Goal: Task Accomplishment & Management: Use online tool/utility

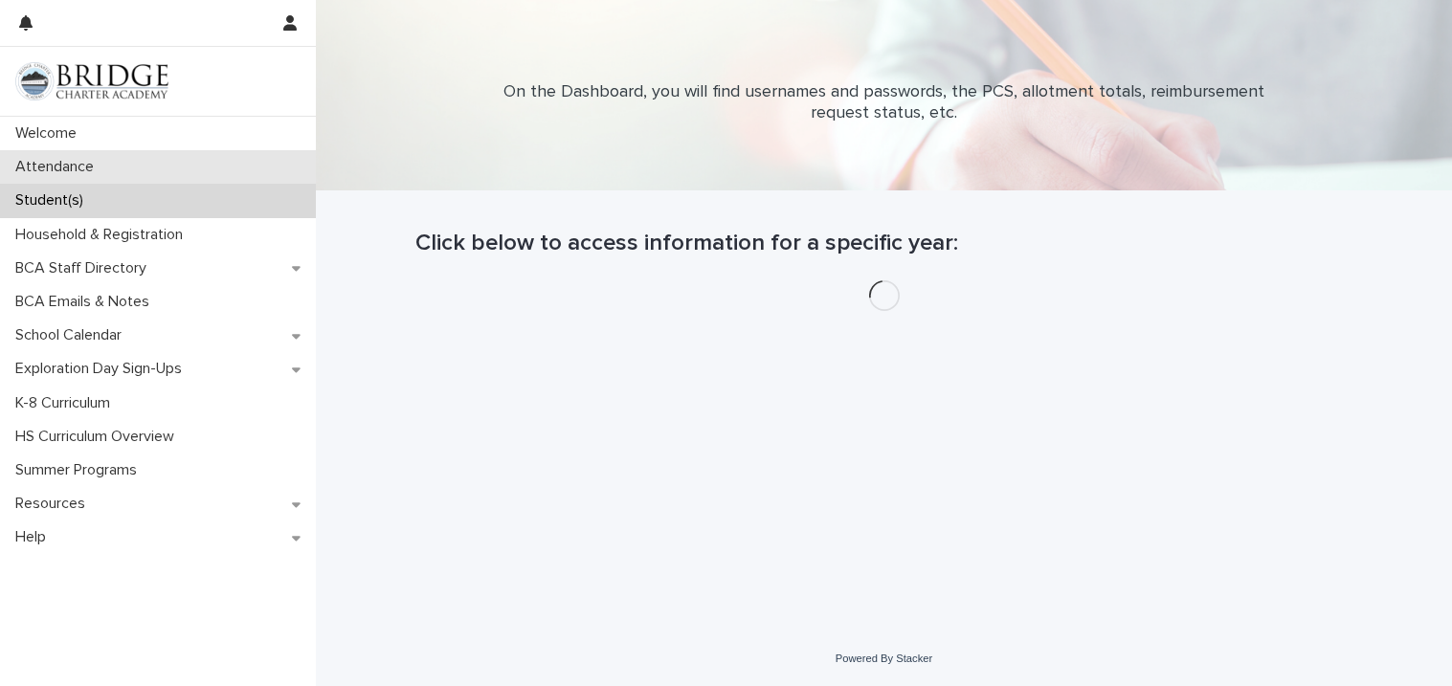
click at [183, 172] on div "Attendance" at bounding box center [158, 166] width 316 height 33
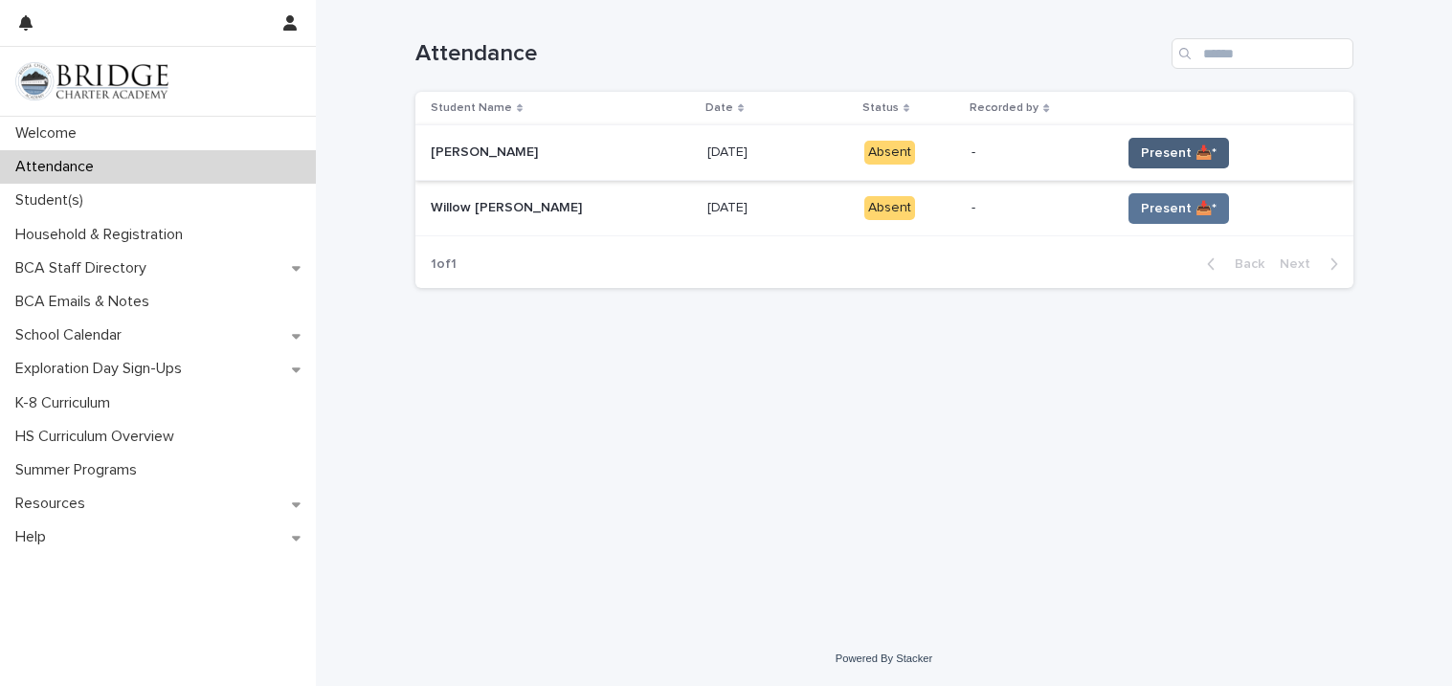
click at [1169, 148] on span "Present 📥*" at bounding box center [1179, 153] width 76 height 19
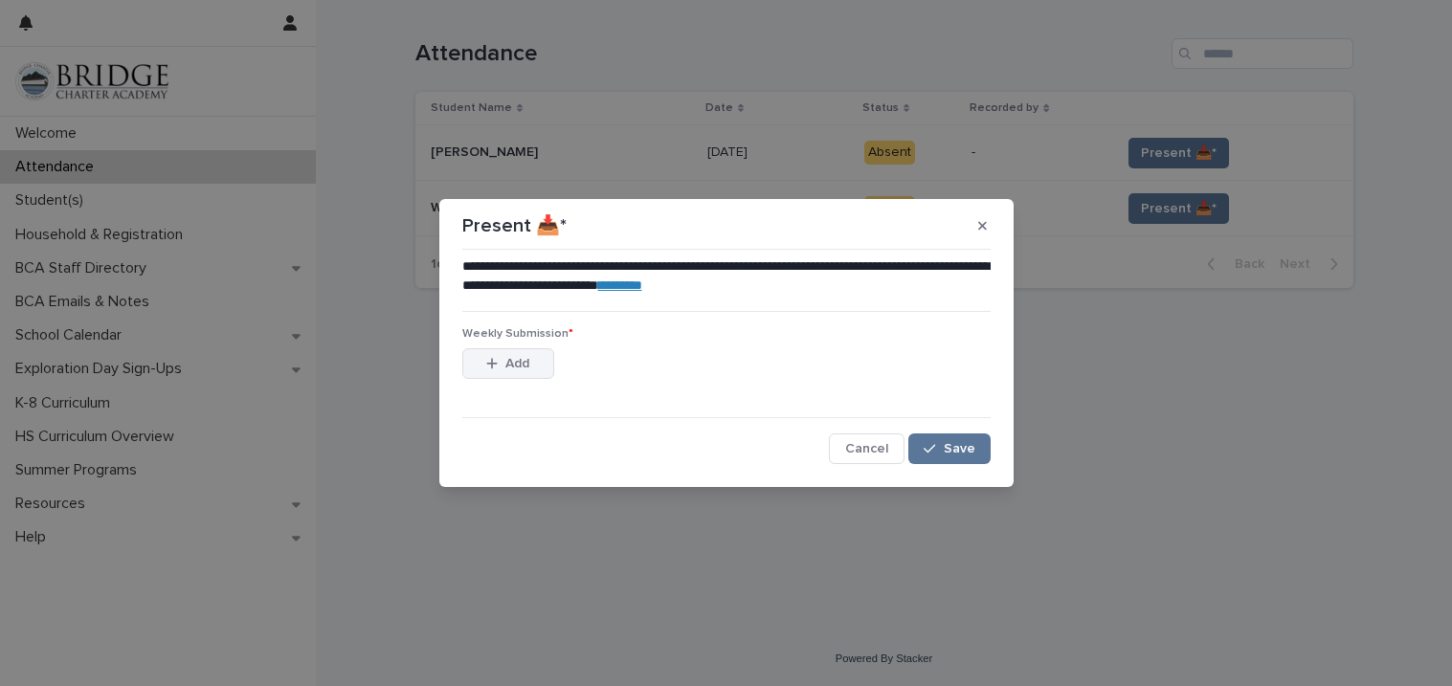
click at [471, 368] on button "Add" at bounding box center [508, 363] width 92 height 31
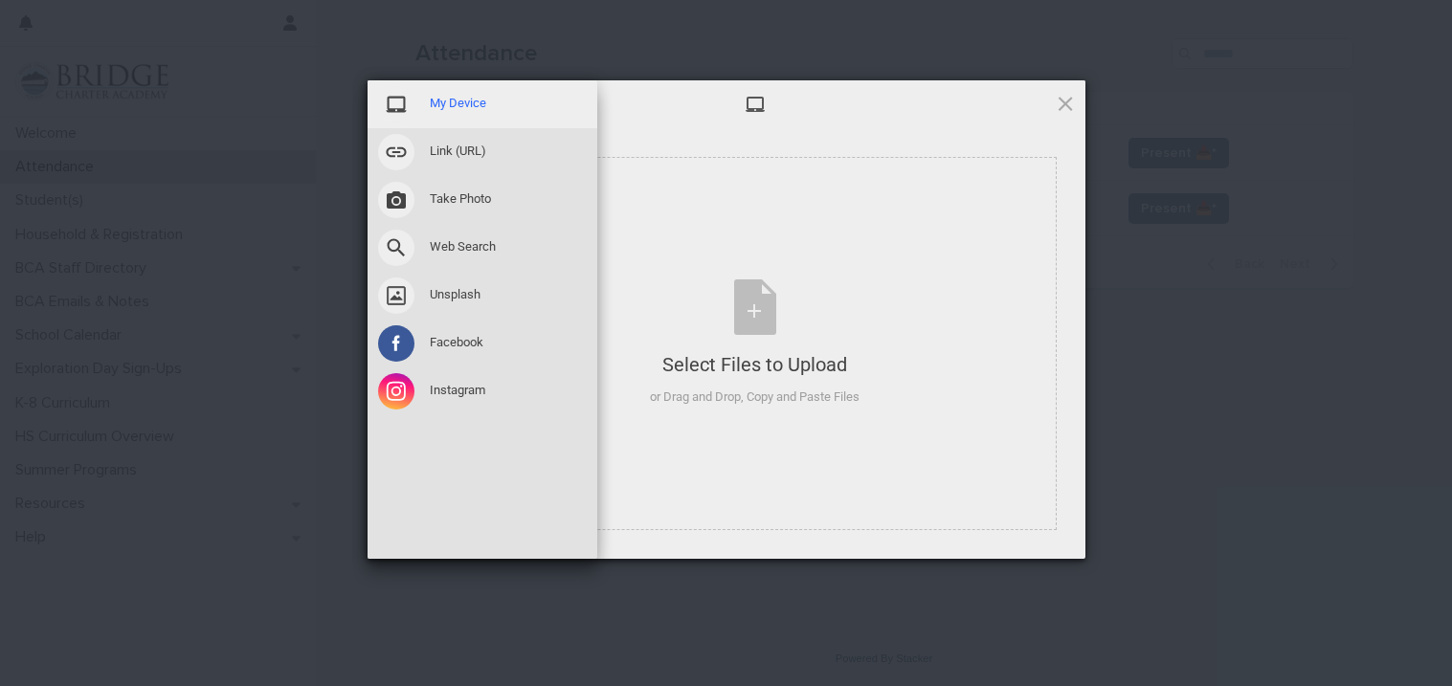
click at [464, 108] on span "My Device" at bounding box center [458, 103] width 56 height 17
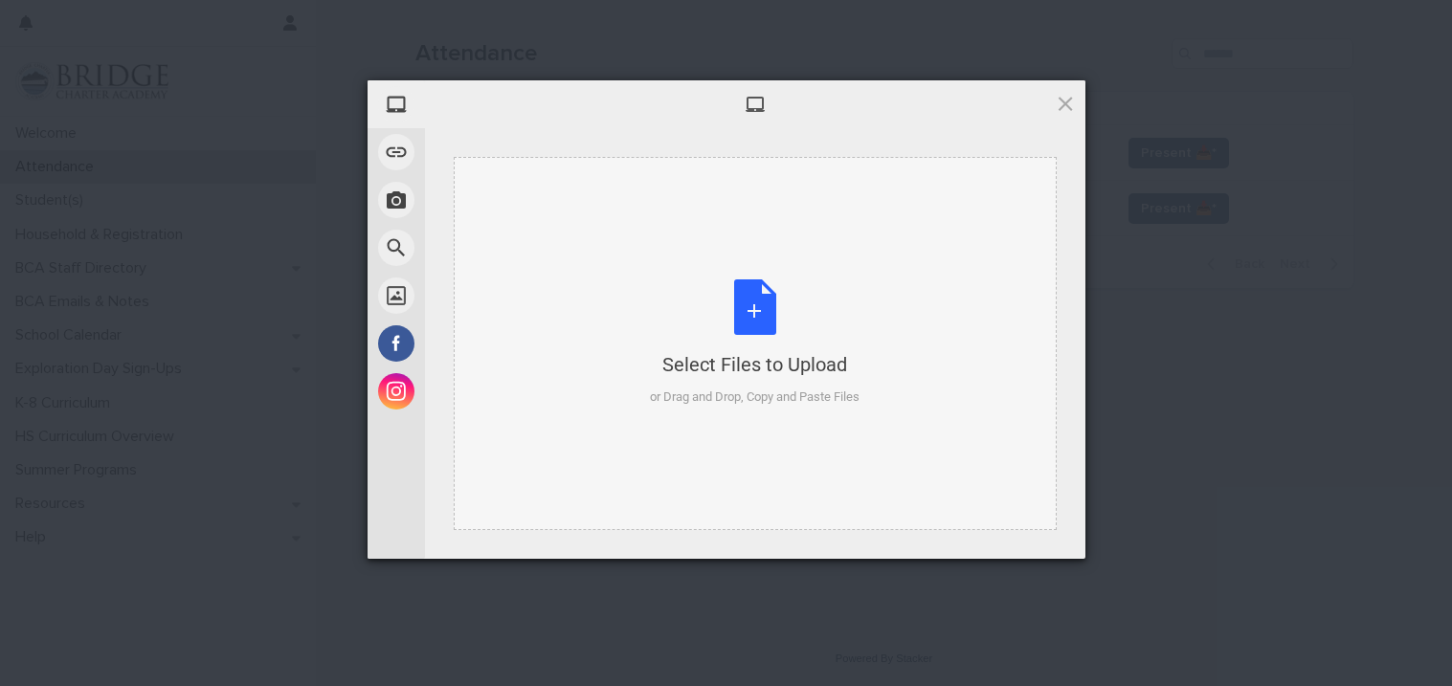
click at [802, 312] on div "Select Files to Upload or Drag and Drop, Copy and Paste Files" at bounding box center [755, 342] width 210 height 127
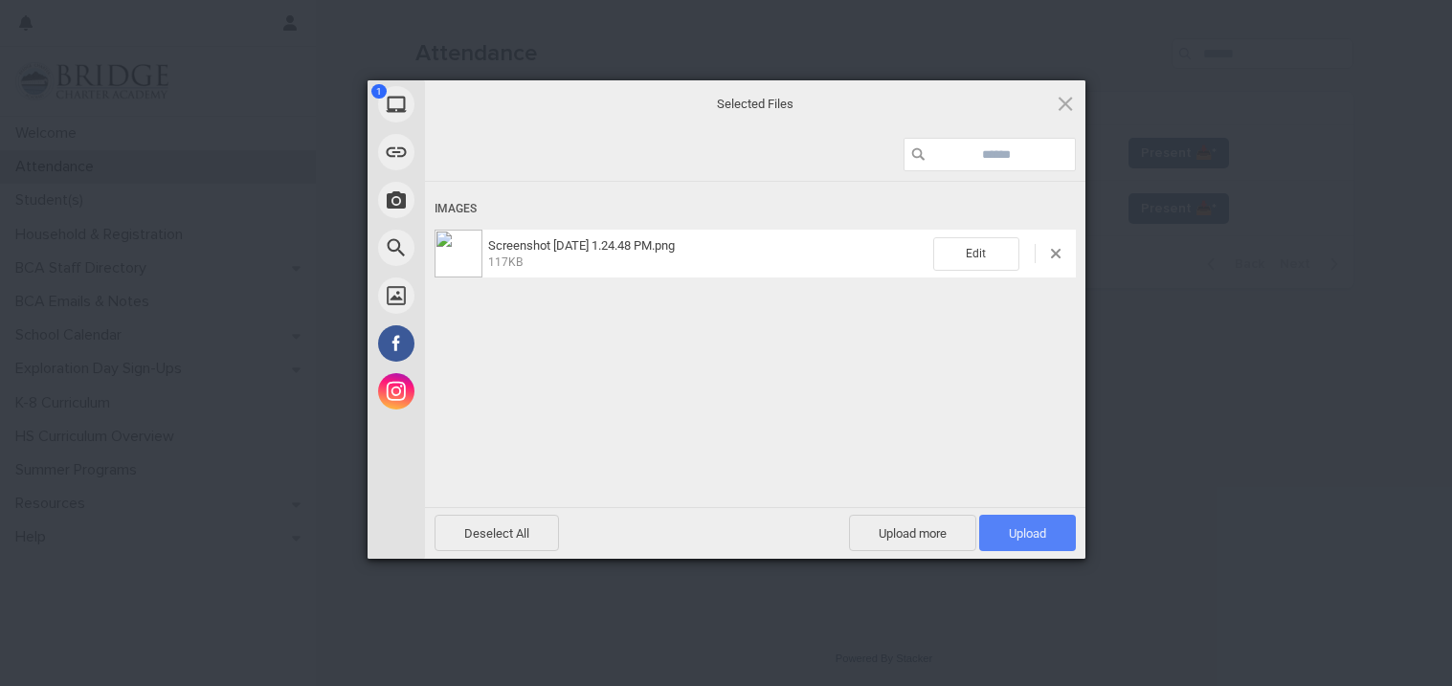
click at [1020, 533] on span "Upload 1" at bounding box center [1027, 533] width 37 height 14
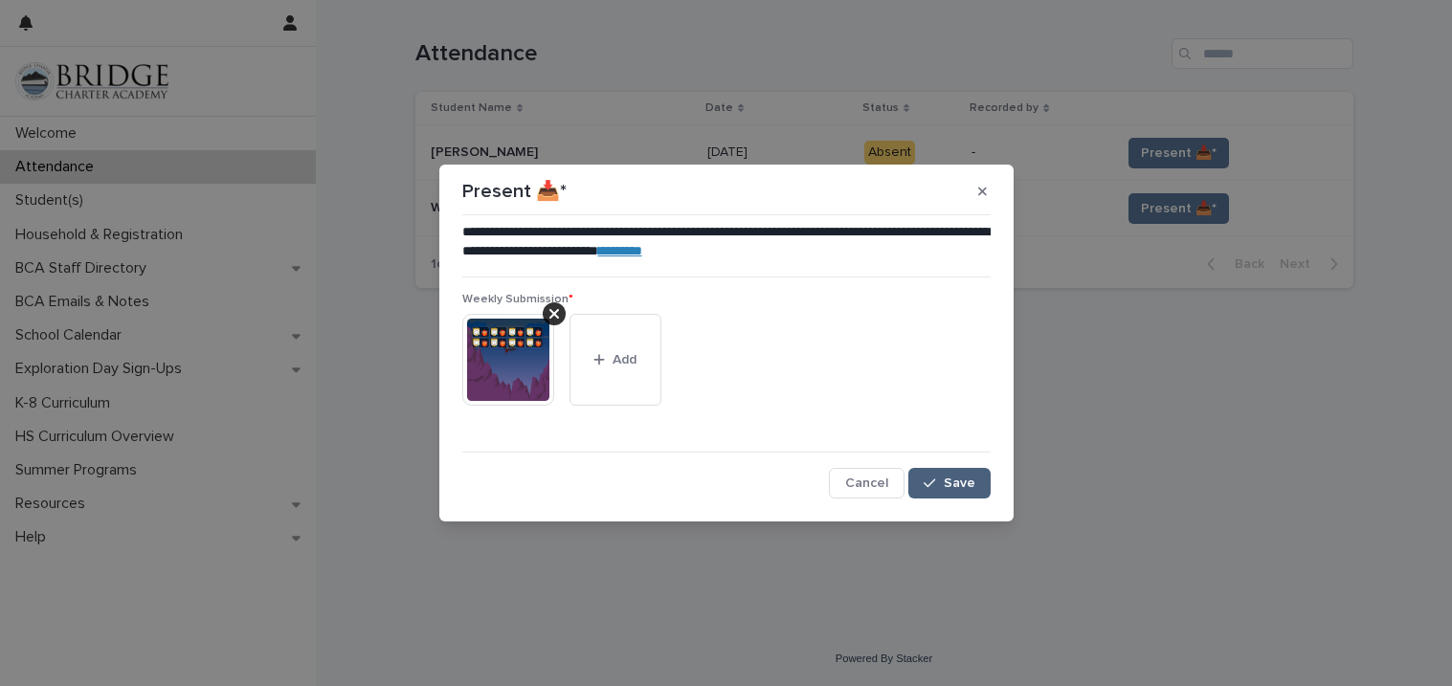
click at [952, 470] on button "Save" at bounding box center [948, 483] width 81 height 31
